Goal: Task Accomplishment & Management: Manage account settings

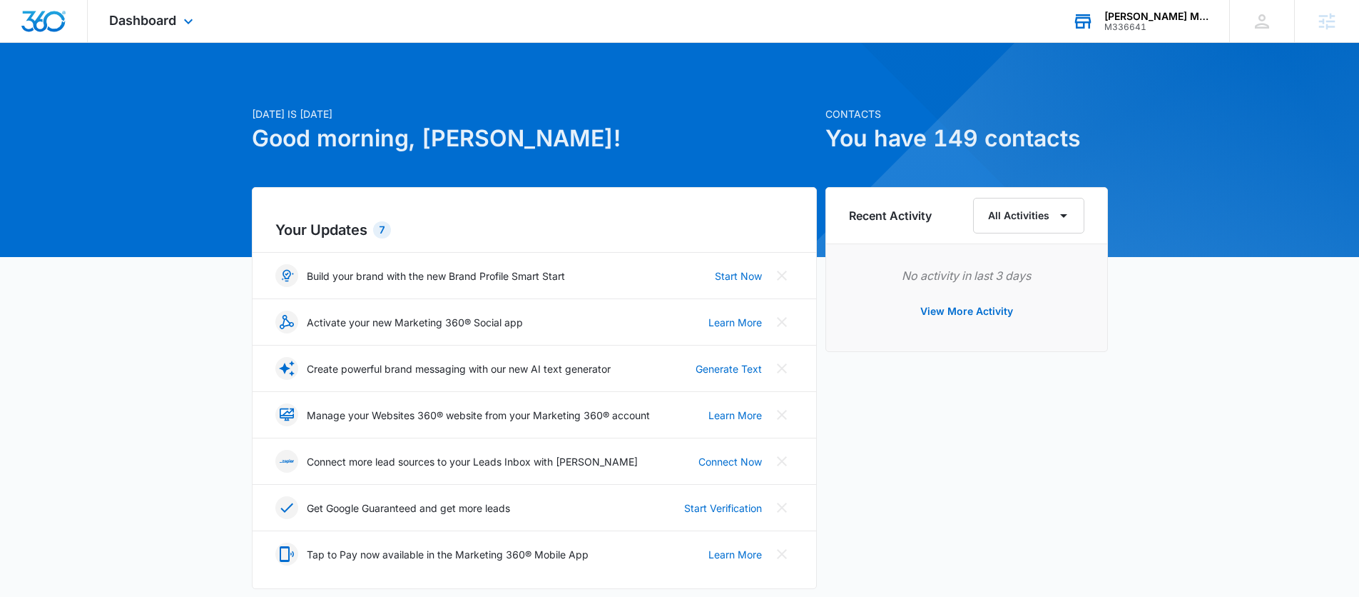
click at [1127, 24] on div "M336641" at bounding box center [1157, 27] width 104 height 10
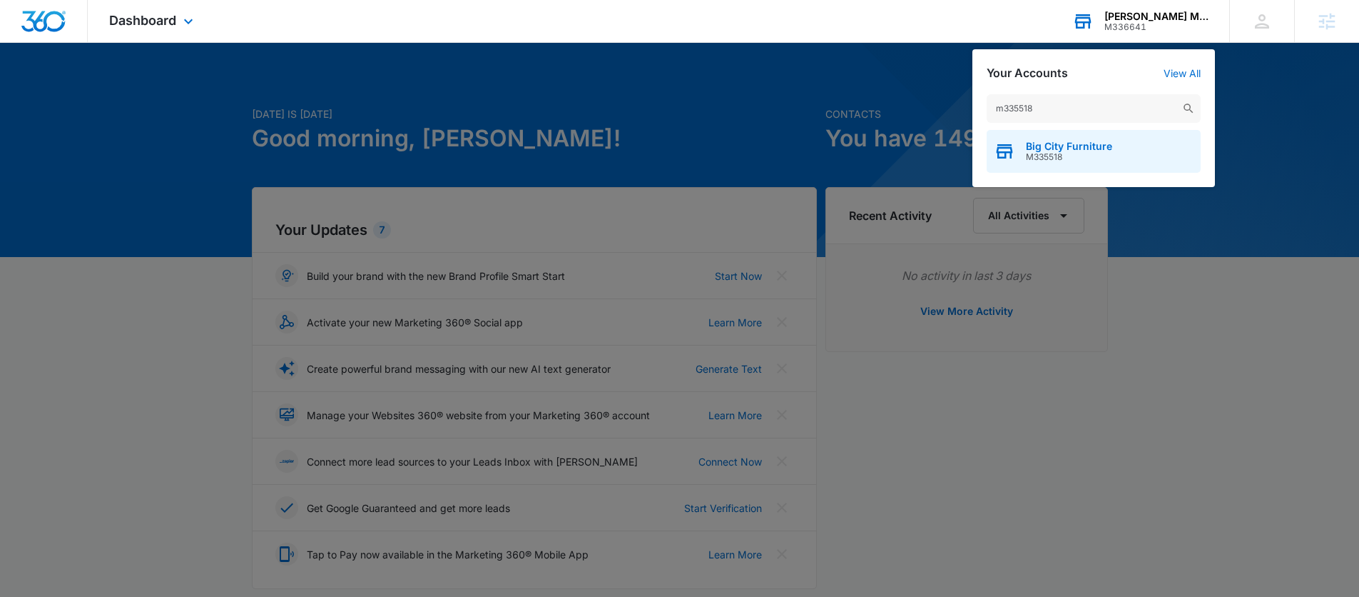
type input "m335518"
click at [1088, 137] on div "Big City Furniture M335518" at bounding box center [1094, 151] width 214 height 43
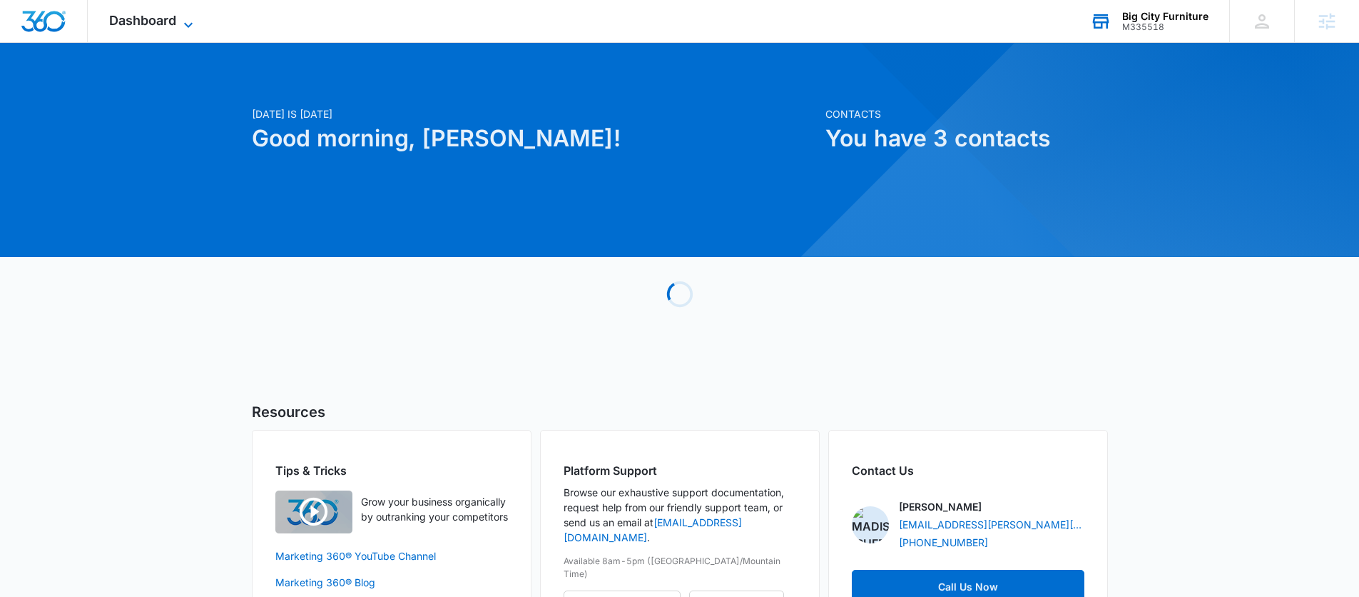
click at [166, 16] on span "Dashboard" at bounding box center [142, 20] width 67 height 15
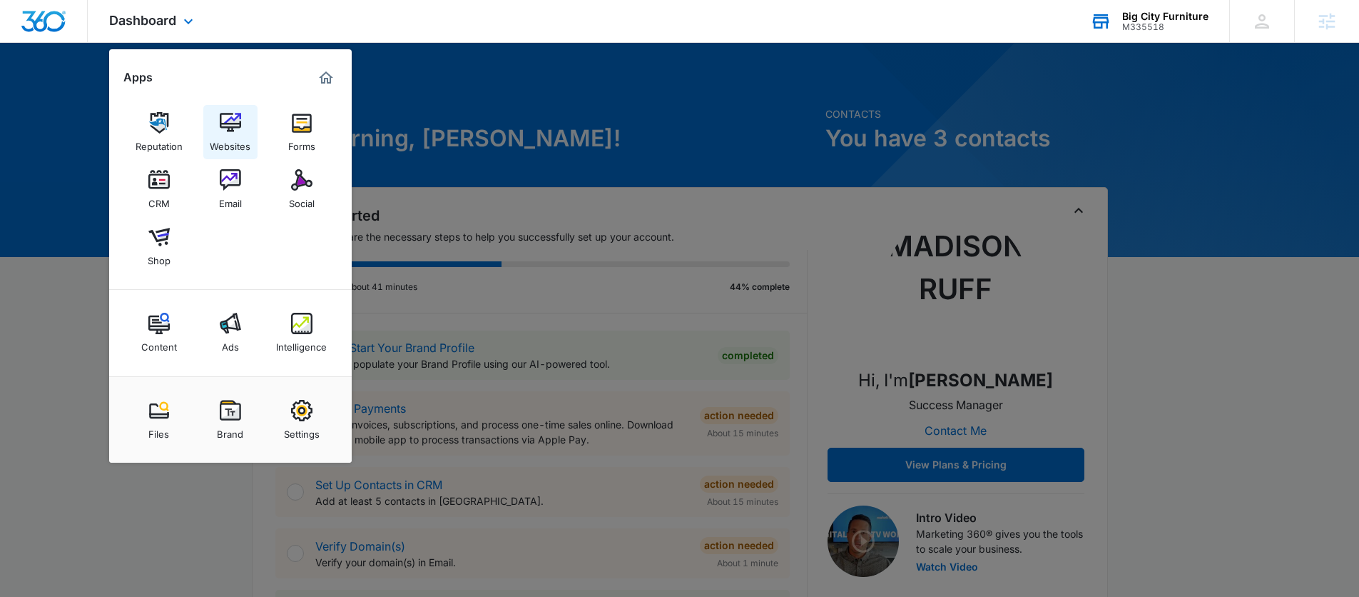
click at [227, 121] on img at bounding box center [230, 122] width 21 height 21
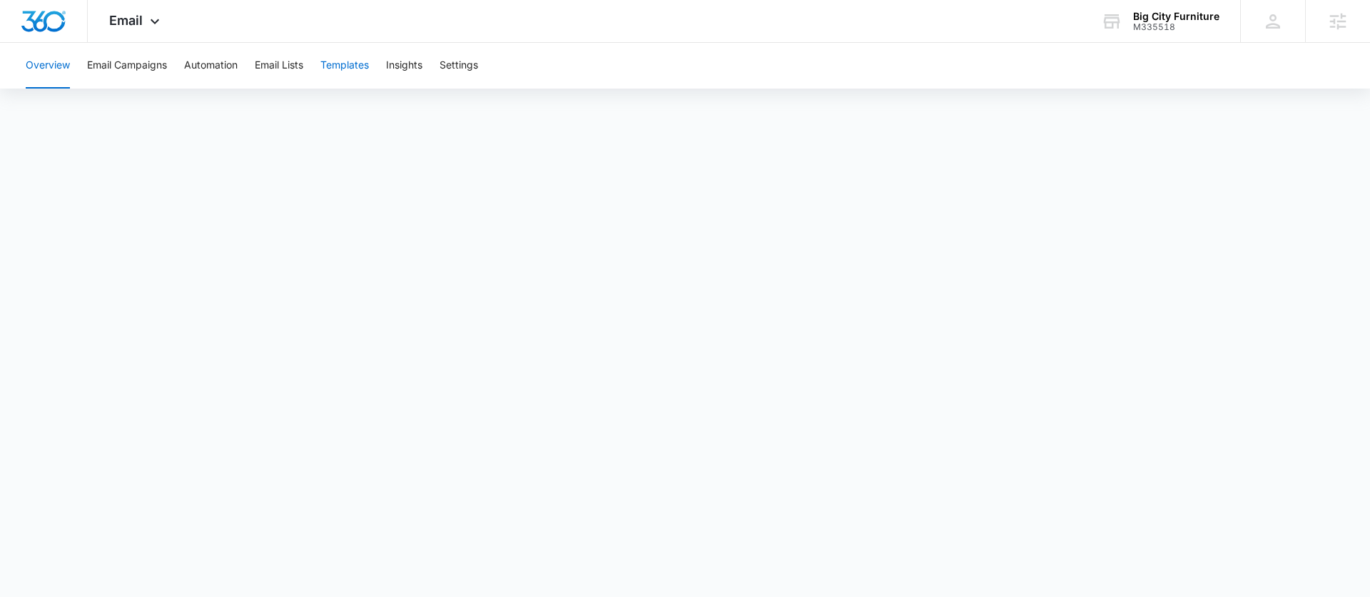
click at [356, 60] on button "Templates" at bounding box center [344, 66] width 49 height 46
click at [155, 21] on icon at bounding box center [154, 24] width 17 height 17
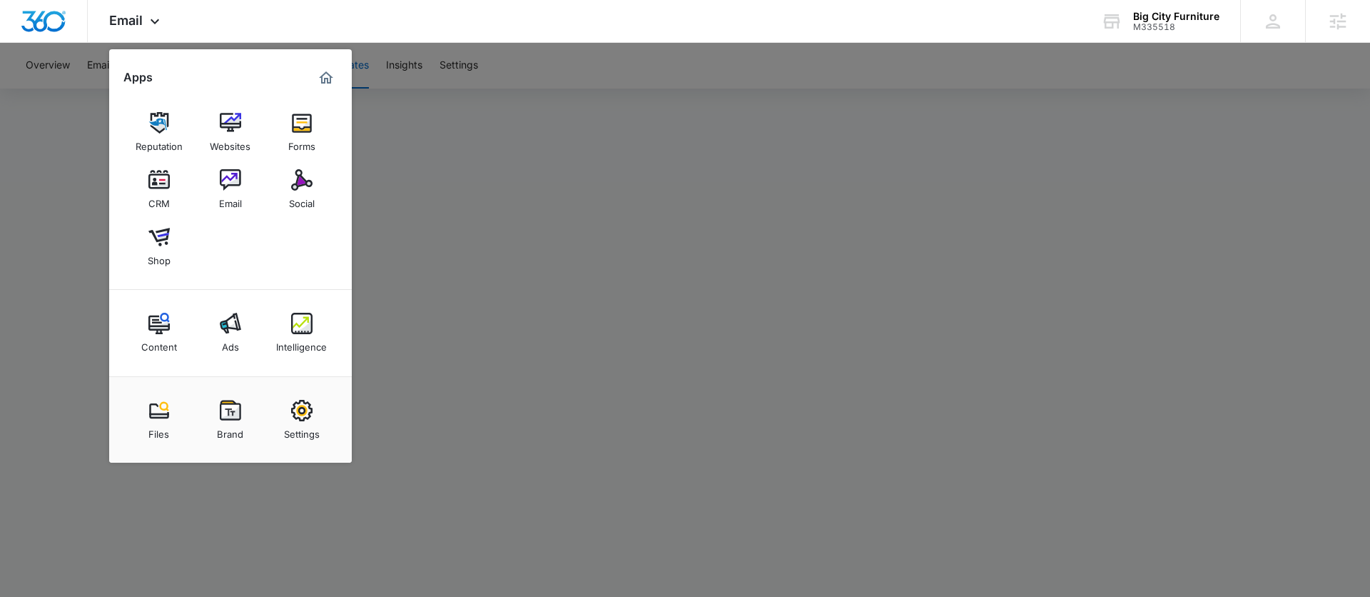
click at [235, 417] on img at bounding box center [230, 410] width 21 height 21
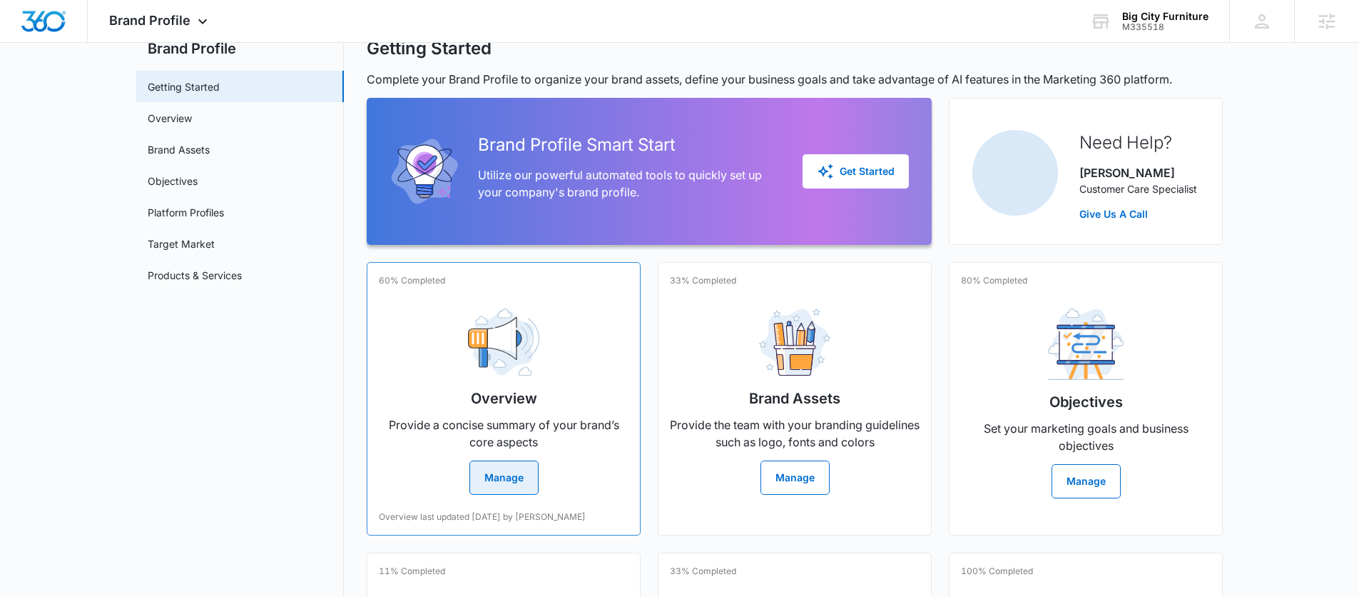
scroll to position [298, 0]
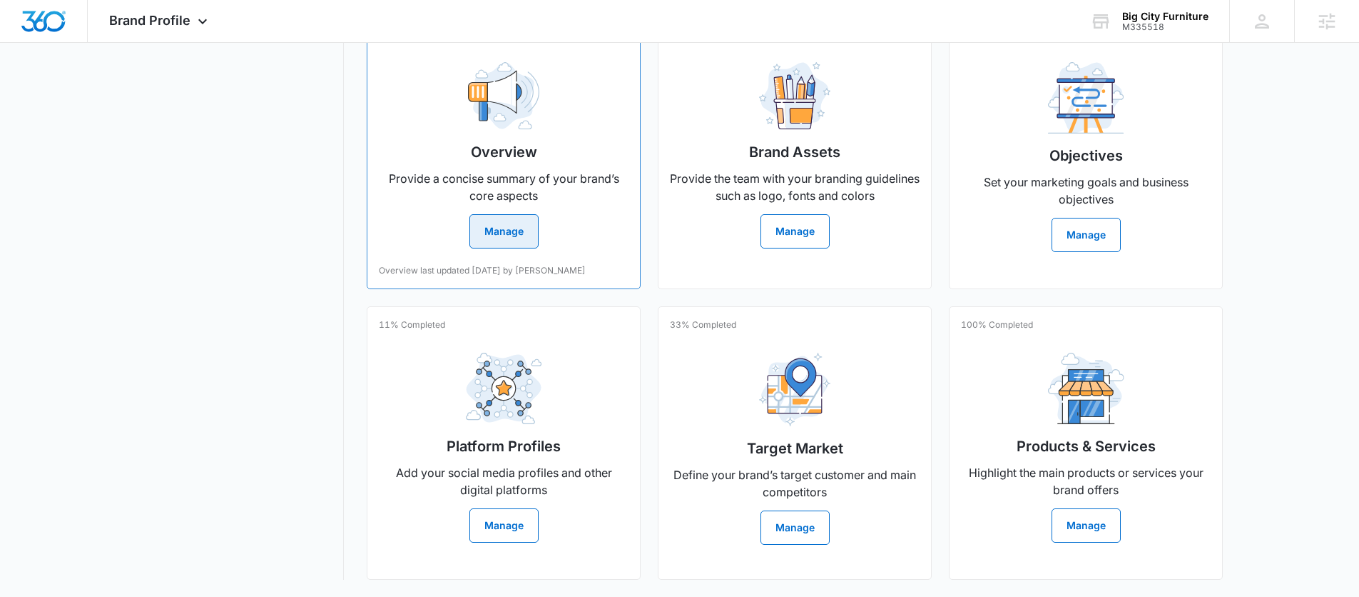
click at [480, 211] on div "Overview Provide a concise summary of your brand’s core aspects Manage" at bounding box center [504, 150] width 250 height 198
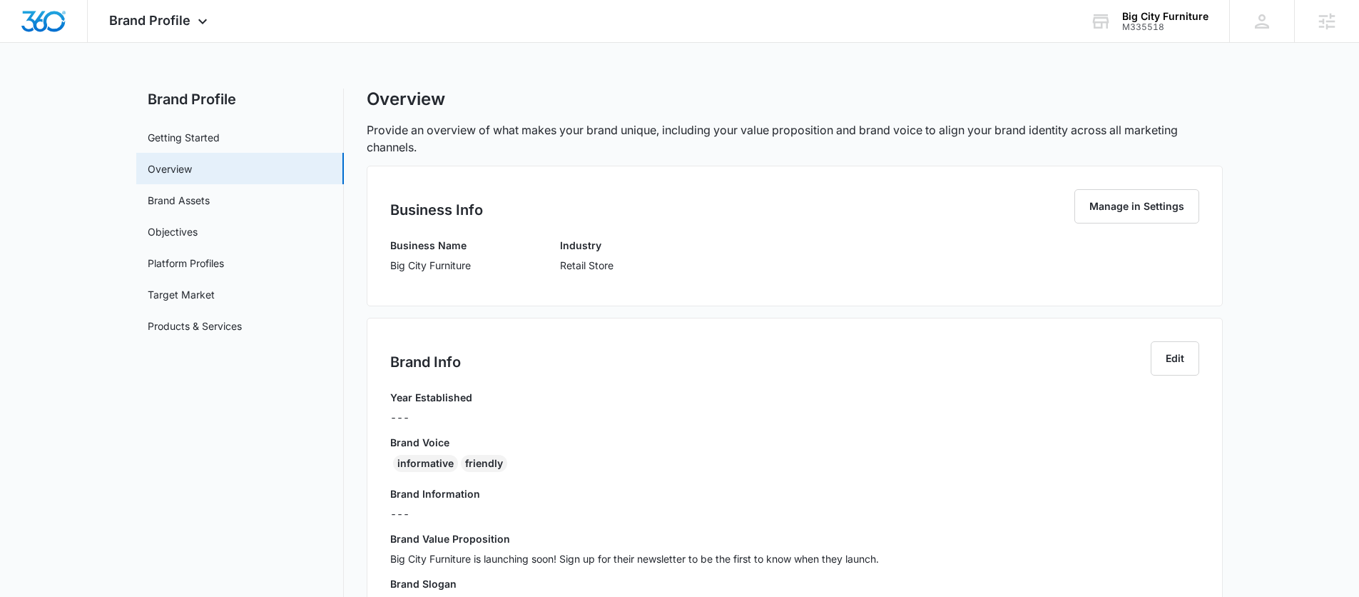
click at [720, 264] on div "Business Name Big City Furniture Industry Retail Store" at bounding box center [794, 260] width 809 height 45
